Goal: Use online tool/utility: Utilize a website feature to perform a specific function

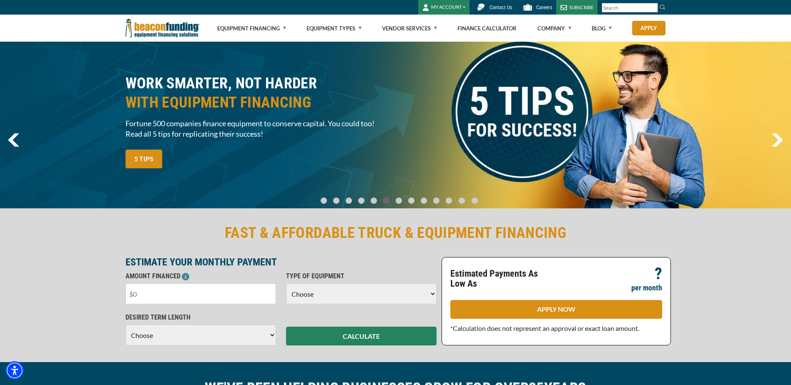
click at [191, 297] on input "text" at bounding box center [201, 294] width 151 height 21
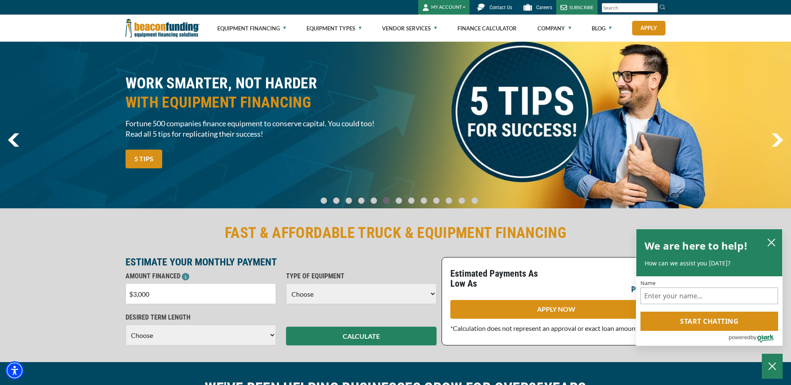
type input "$30,000"
click at [336, 290] on select "Choose Backhoe Boom/Bucket Truck Chipper Commercial Mower Crane DTG/DTF Printin…" at bounding box center [361, 294] width 151 height 21
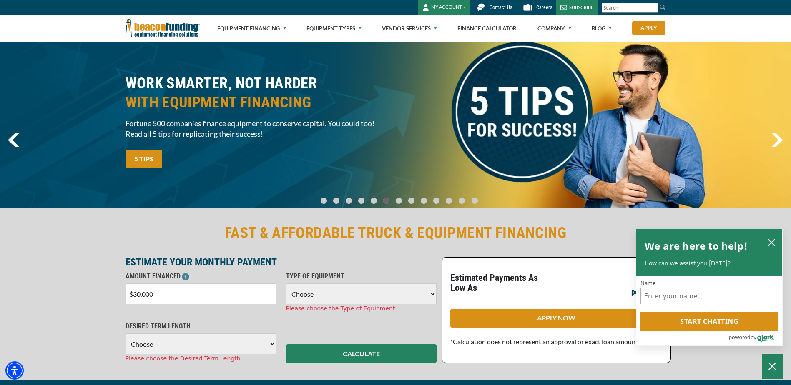
select select "10"
click at [286, 284] on select "Choose Backhoe Boom/Bucket Truck Chipper Commercial Mower Crane DTG/DTF Printin…" at bounding box center [361, 294] width 151 height 21
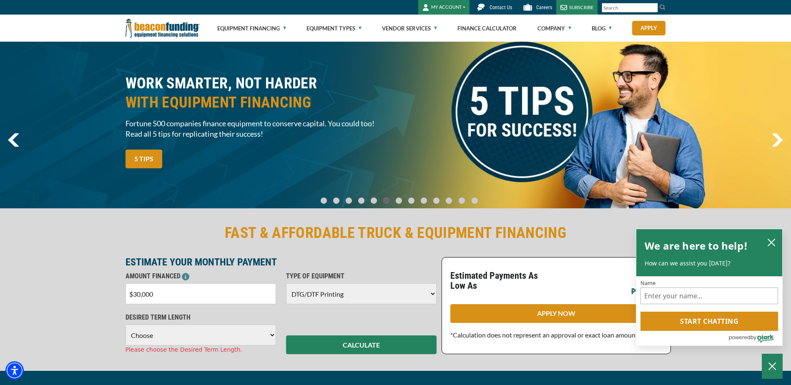
click at [203, 332] on select "Choose 36 Months 48 Months 60 Months" at bounding box center [201, 335] width 151 height 21
select select "60"
click at [126, 325] on select "Choose 36 Months 48 Months 60 Months" at bounding box center [201, 335] width 151 height 21
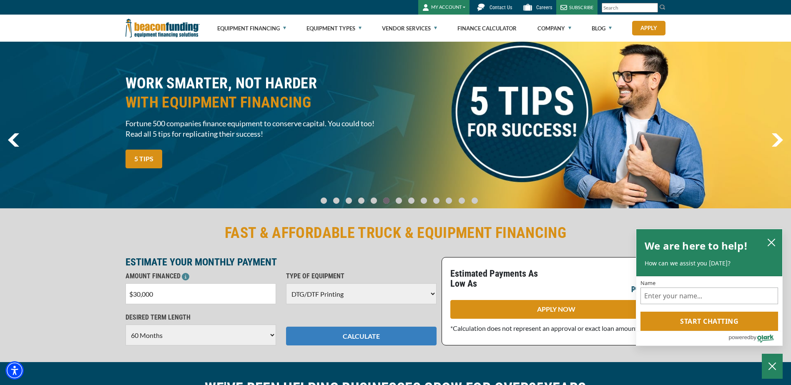
click at [341, 336] on button "CALCULATE" at bounding box center [361, 336] width 151 height 19
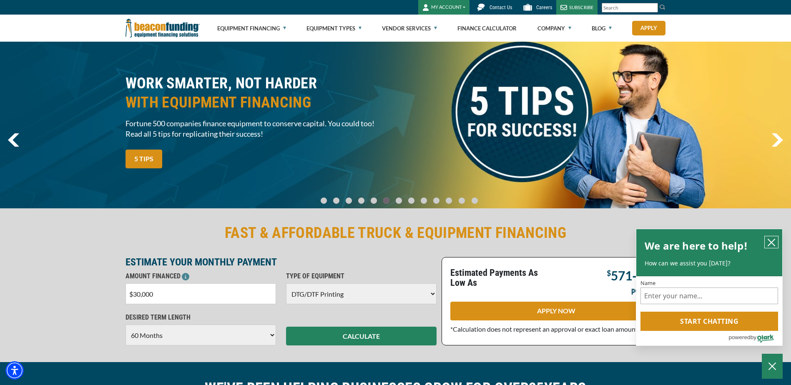
click at [770, 239] on icon "close chatbox" at bounding box center [771, 243] width 8 height 8
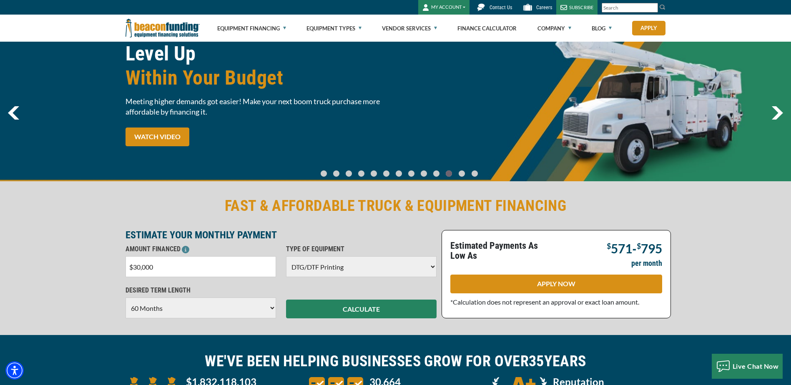
scroll to position [42, 0]
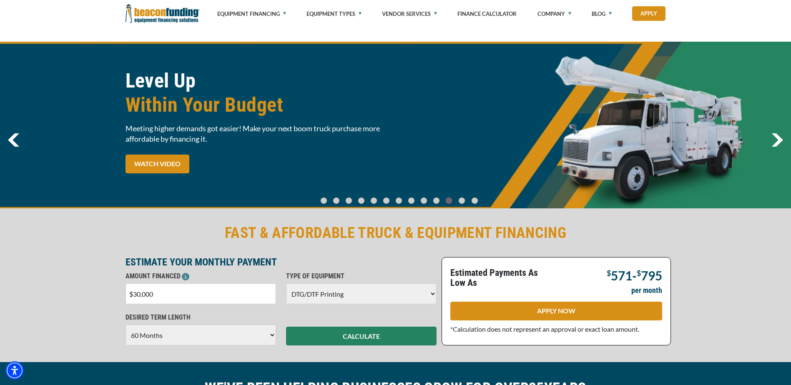
select select "10"
select select "60"
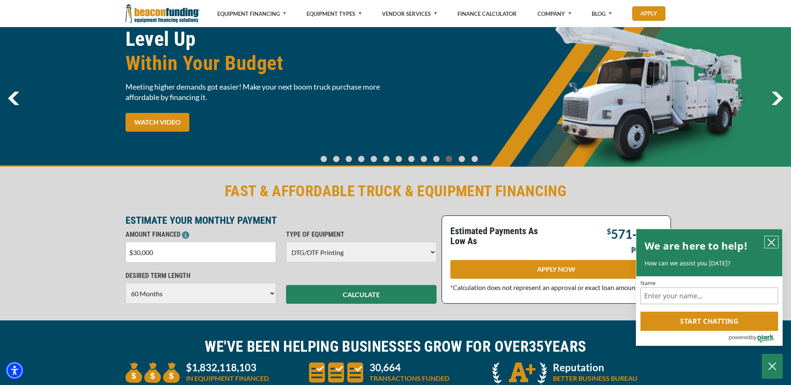
click at [769, 243] on icon "close chatbox" at bounding box center [771, 243] width 8 height 8
